Goal: Task Accomplishment & Management: Manage account settings

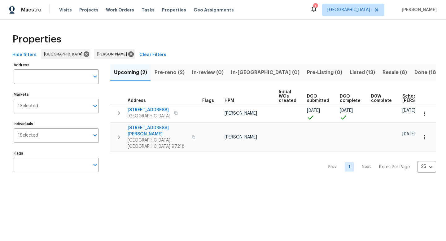
scroll to position [0, 68]
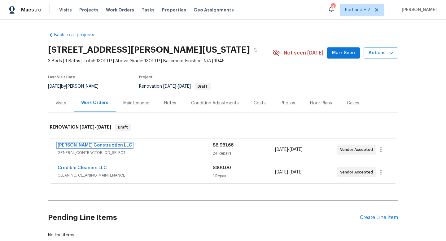
click at [97, 145] on link "[PERSON_NAME] Construction LLC" at bounding box center [95, 145] width 75 height 4
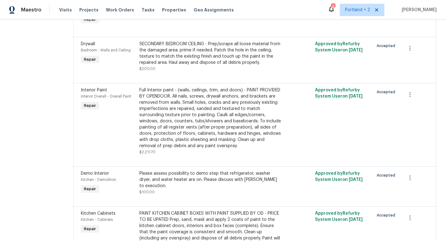
scroll to position [994, 0]
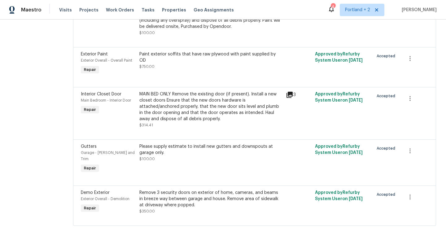
click at [202, 201] on div "Remove 3 security doors on exterior of home, cameras, and beams in breeze way b…" at bounding box center [210, 198] width 143 height 19
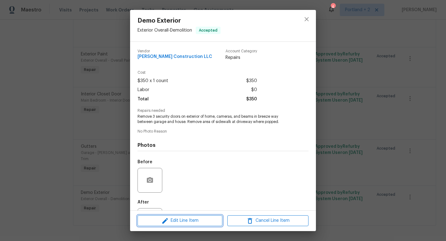
click at [204, 223] on span "Edit Line Item" at bounding box center [179, 221] width 81 height 8
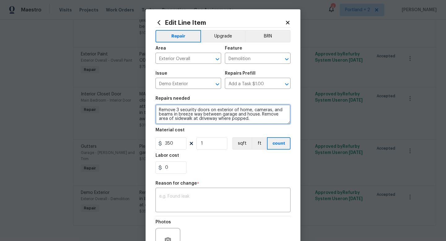
click at [241, 119] on textarea "Remove 3 security doors on exterior of home, cameras, and beams in breeze way b…" at bounding box center [222, 114] width 135 height 20
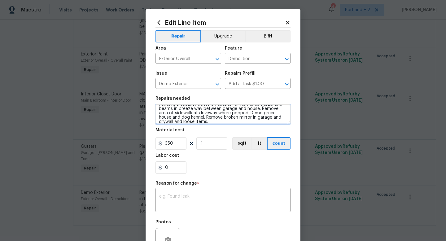
click at [259, 119] on textarea "Remove 3 security doors on exterior of home, cameras, and beams in breeze way b…" at bounding box center [222, 114] width 135 height 20
type textarea "Remove 3 security doors on exterior of home, cameras, and beams in breeze way b…"
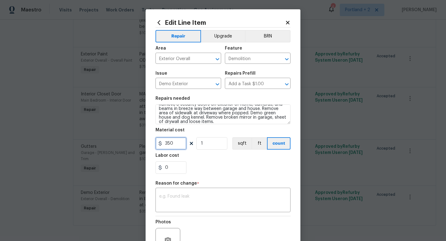
click at [167, 144] on input "350" at bounding box center [170, 143] width 31 height 12
type input "450"
click at [176, 199] on textarea at bounding box center [222, 200] width 127 height 13
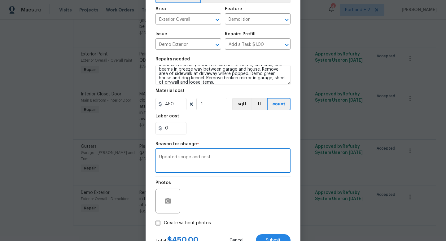
scroll to position [55, 0]
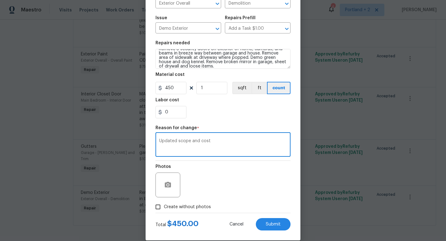
type textarea "Updated scope and cost"
click at [167, 209] on span "Create without photos" at bounding box center [187, 207] width 47 height 6
click at [164, 209] on input "Create without photos" at bounding box center [158, 207] width 12 height 12
checkbox input "true"
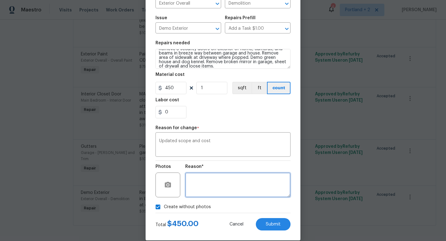
click at [205, 195] on textarea at bounding box center [237, 184] width 105 height 25
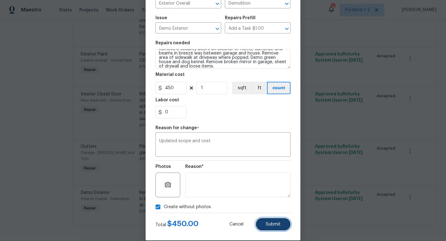
click at [271, 228] on button "Submit" at bounding box center [273, 224] width 35 height 12
type textarea "Remove 3 security doors on exterior of home, cameras, and beams in breeze way b…"
type input "350"
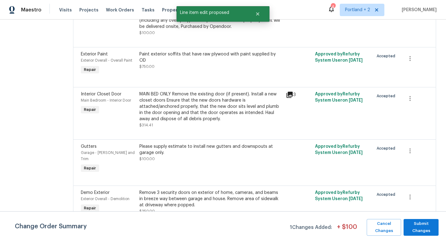
scroll to position [0, 0]
click at [421, 224] on span "Submit Changes" at bounding box center [420, 227] width 29 height 14
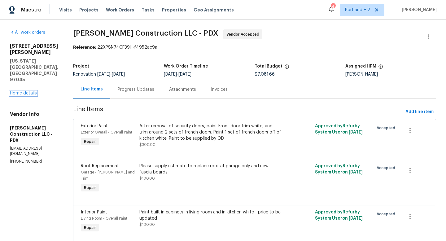
click at [32, 91] on link "Home details" at bounding box center [23, 93] width 27 height 4
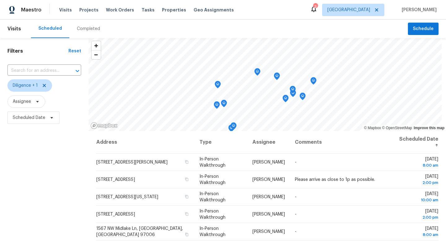
scroll to position [65, 0]
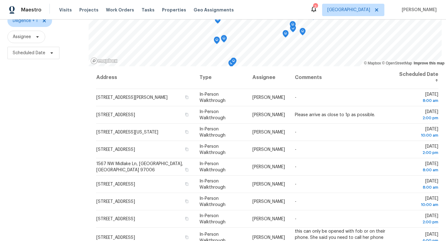
click at [52, 123] on div "Filters Reset ​ Diligence + 1 Assignee Scheduled Date" at bounding box center [44, 115] width 88 height 285
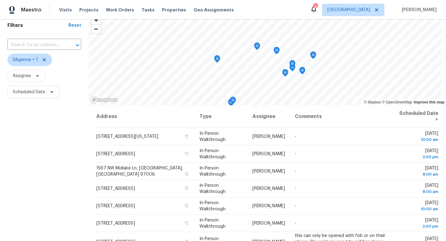
scroll to position [28, 0]
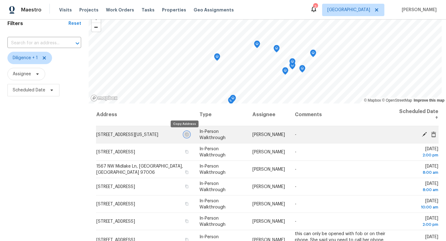
click at [185, 135] on icon "button" at bounding box center [187, 134] width 4 height 4
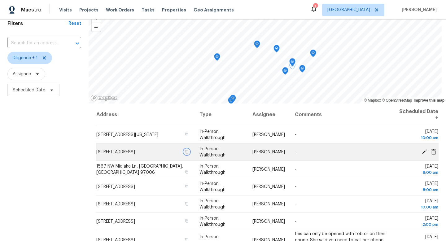
click at [185, 153] on icon "button" at bounding box center [186, 151] width 3 height 3
